Goal: Book appointment/travel/reservation

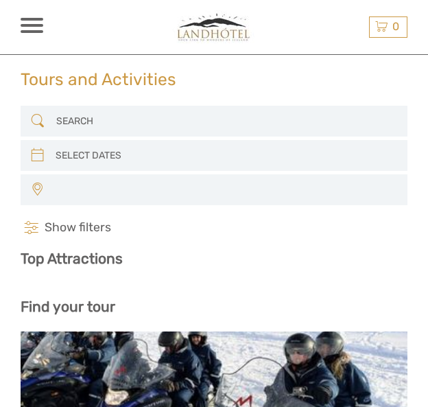
select select
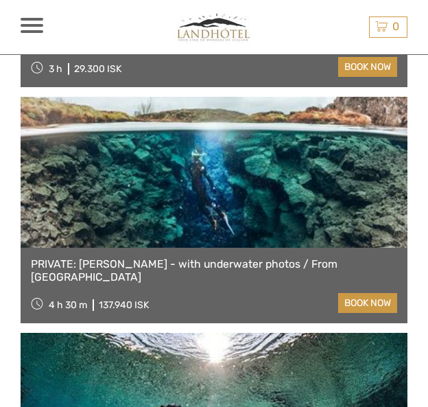
scroll to position [3599, 0]
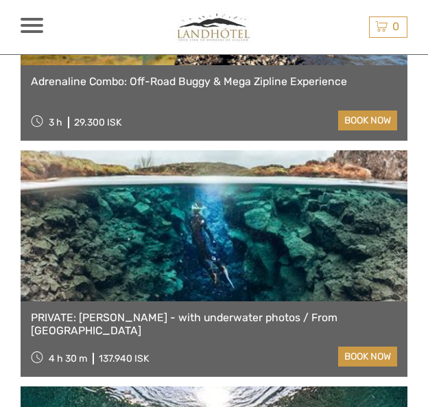
click at [228, 25] on img at bounding box center [214, 27] width 95 height 34
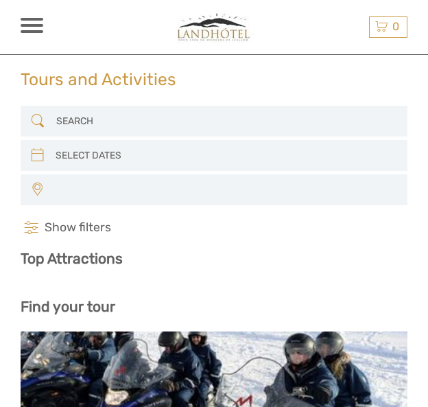
select select
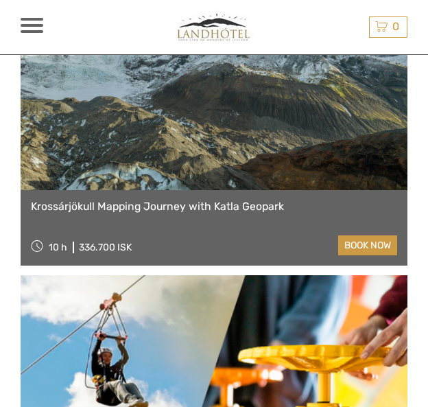
select select
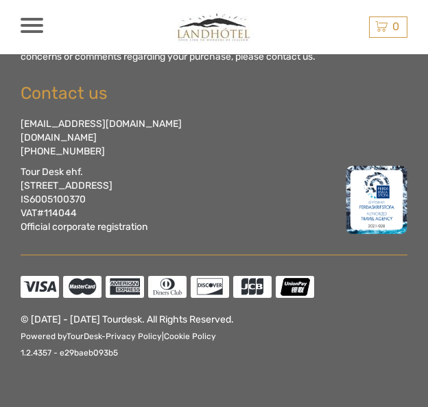
click at [37, 24] on span at bounding box center [32, 25] width 23 height 3
